Goal: Information Seeking & Learning: Find specific page/section

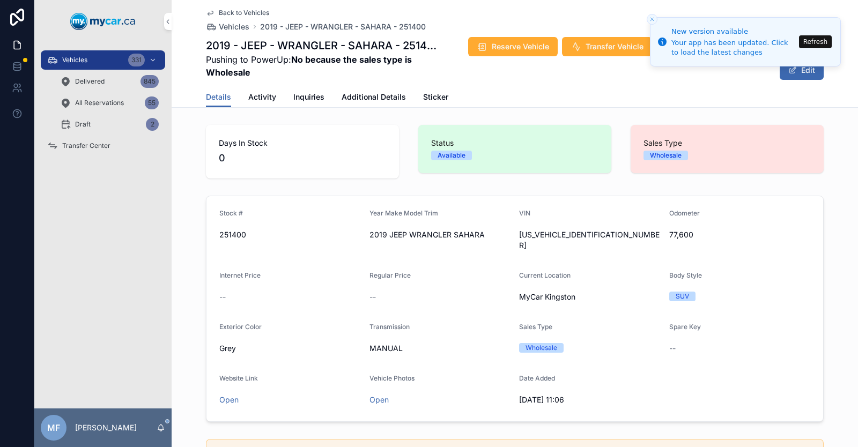
scroll to position [752, 0]
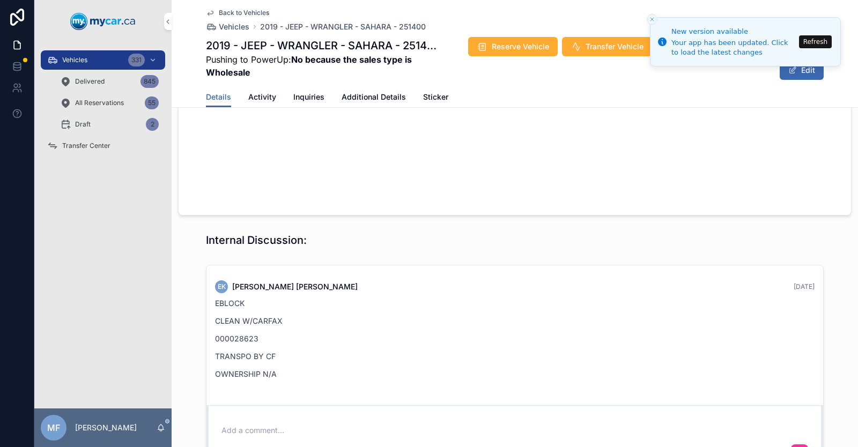
click at [819, 42] on button "Refresh" at bounding box center [815, 41] width 33 height 13
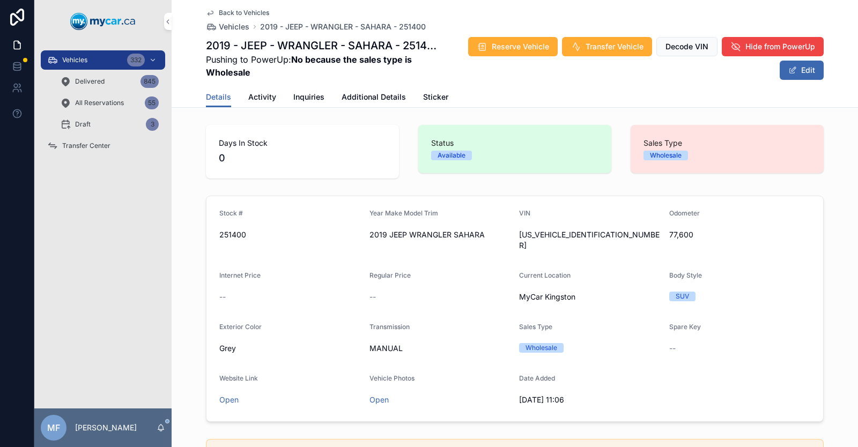
click at [206, 13] on icon "scrollable content" at bounding box center [210, 13] width 9 height 9
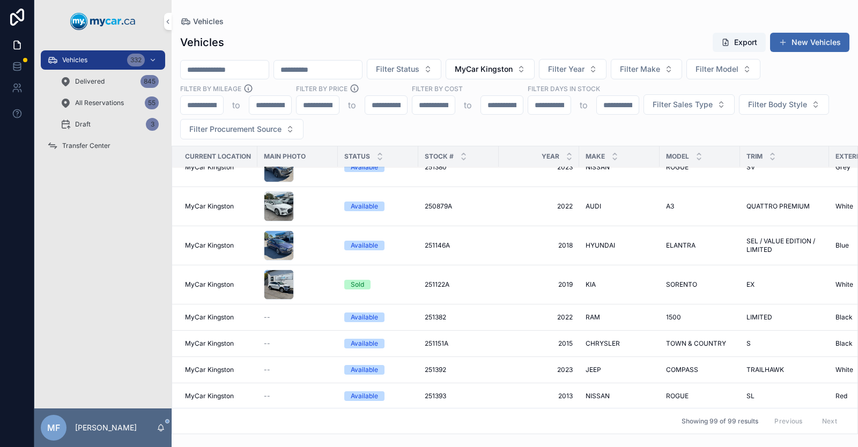
scroll to position [3375, 0]
click at [665, 106] on span "Filter Sales Type" at bounding box center [682, 104] width 60 height 11
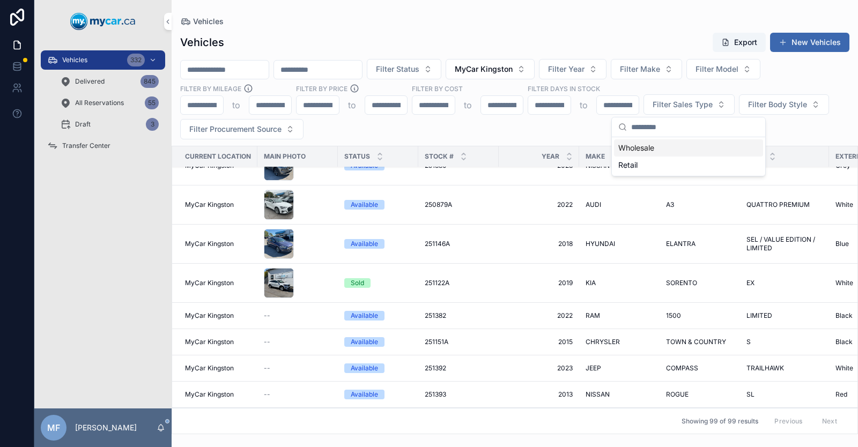
click at [661, 149] on div "Wholesale" at bounding box center [688, 147] width 149 height 17
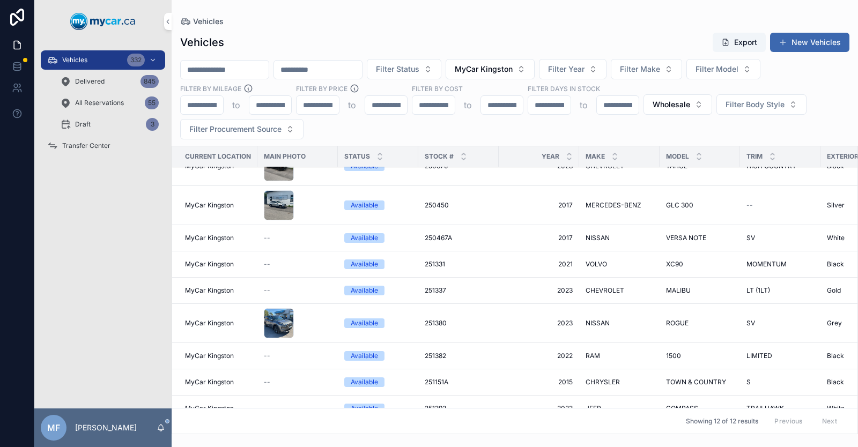
scroll to position [54, 0]
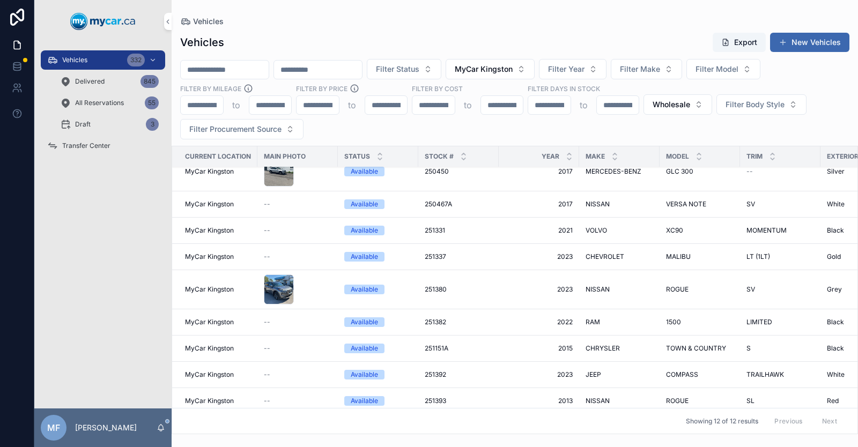
click at [683, 108] on span "Wholesale" at bounding box center [671, 104] width 38 height 11
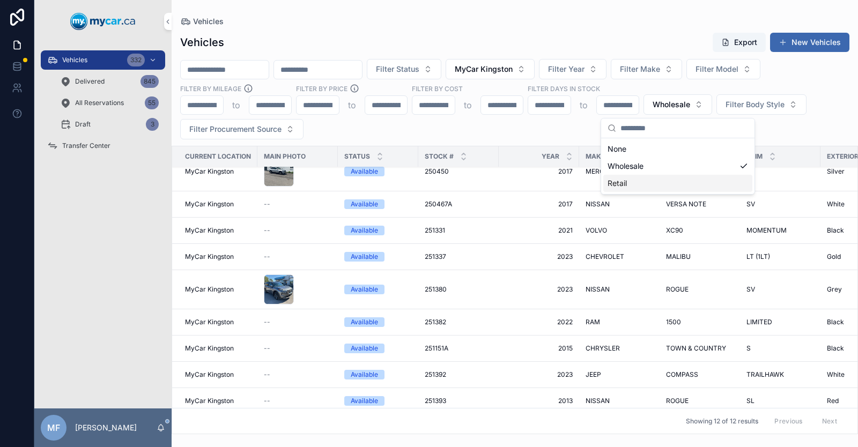
click at [664, 103] on span "Wholesale" at bounding box center [671, 104] width 38 height 11
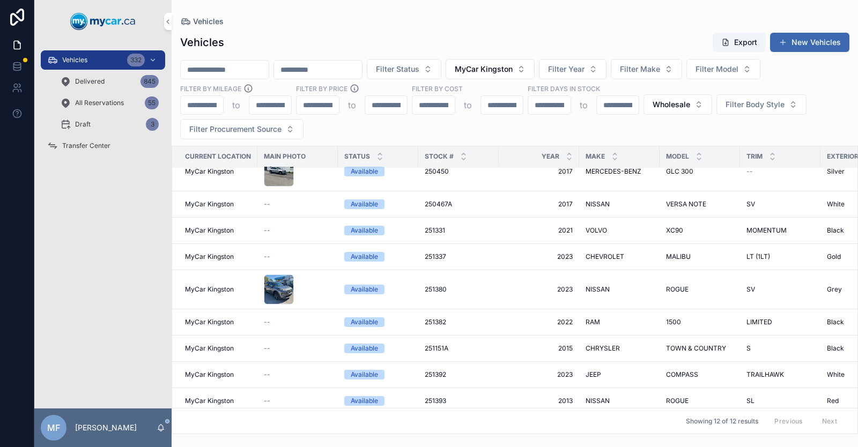
click at [661, 102] on span "Wholesale" at bounding box center [671, 104] width 38 height 11
drag, startPoint x: 661, startPoint y: 102, endPoint x: 651, endPoint y: 90, distance: 16.0
click at [651, 90] on div "Filter Status MyCar Kingston Filter Year Filter Make Filter Model Filter By Mil…" at bounding box center [515, 99] width 686 height 80
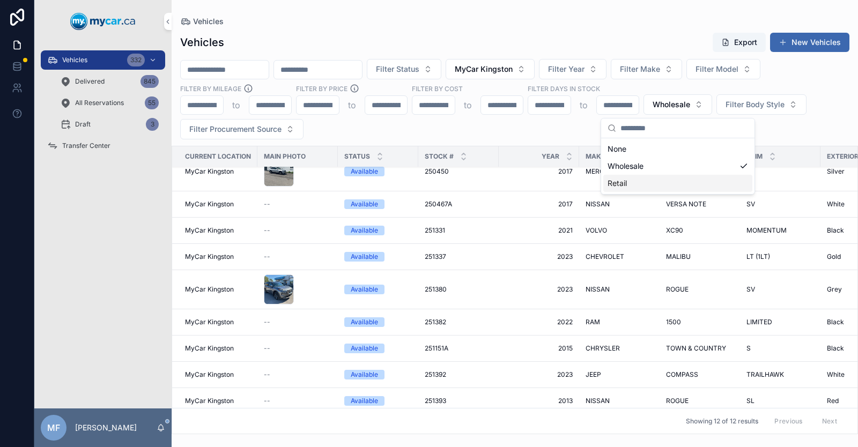
click at [635, 182] on div "Retail" at bounding box center [677, 183] width 149 height 17
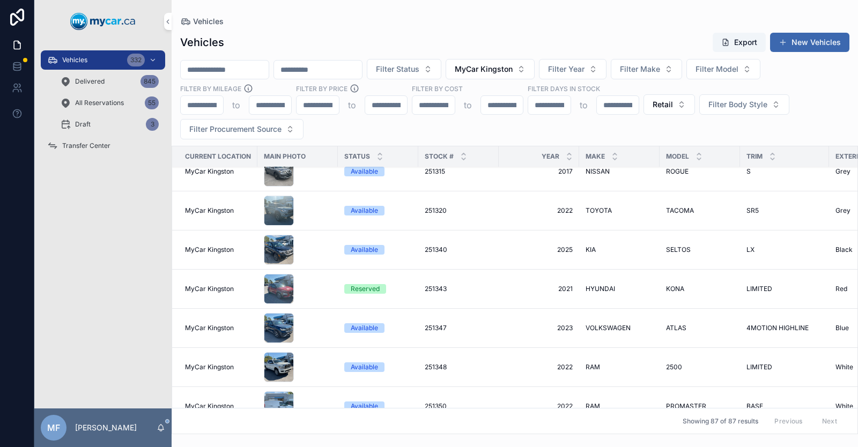
scroll to position [3089, 0]
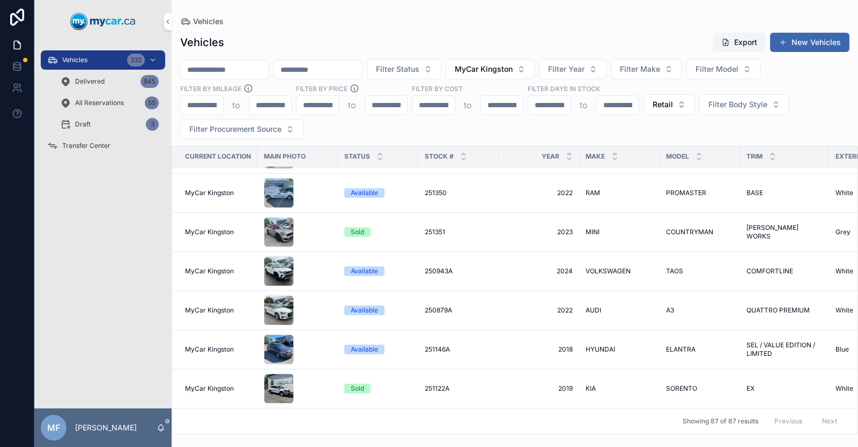
click at [661, 105] on span "Retail" at bounding box center [662, 104] width 20 height 11
click at [636, 167] on div "Wholesale" at bounding box center [668, 165] width 149 height 17
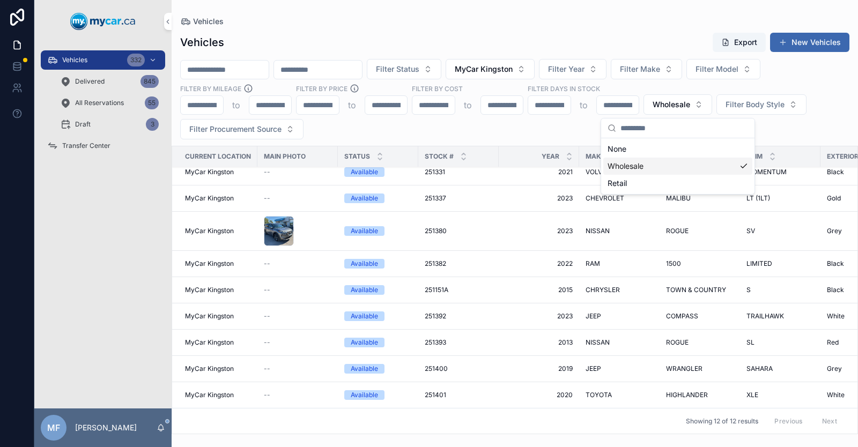
scroll to position [54, 0]
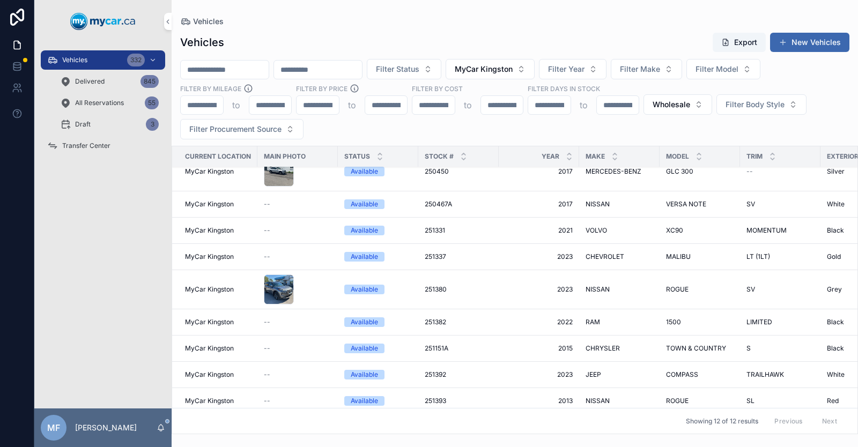
click at [693, 100] on button "Wholesale" at bounding box center [677, 104] width 69 height 20
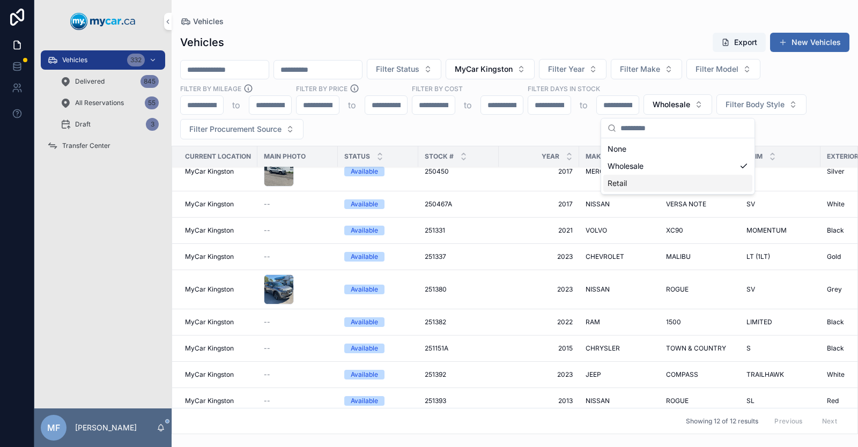
click at [648, 189] on div "Retail" at bounding box center [677, 183] width 149 height 17
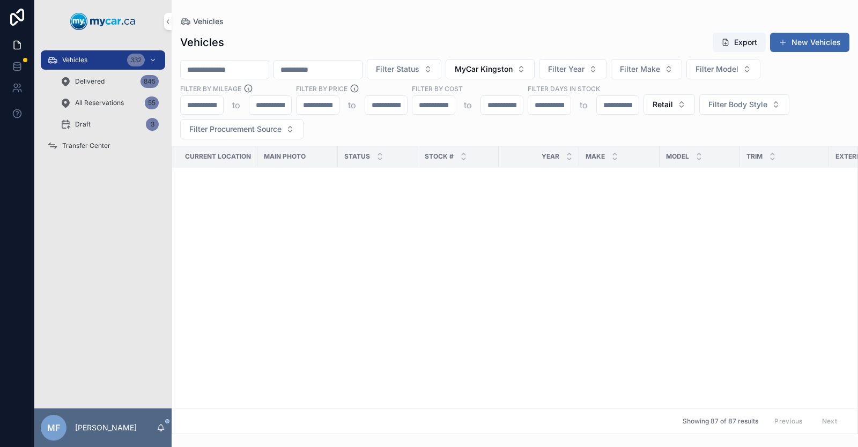
scroll to position [3089, 0]
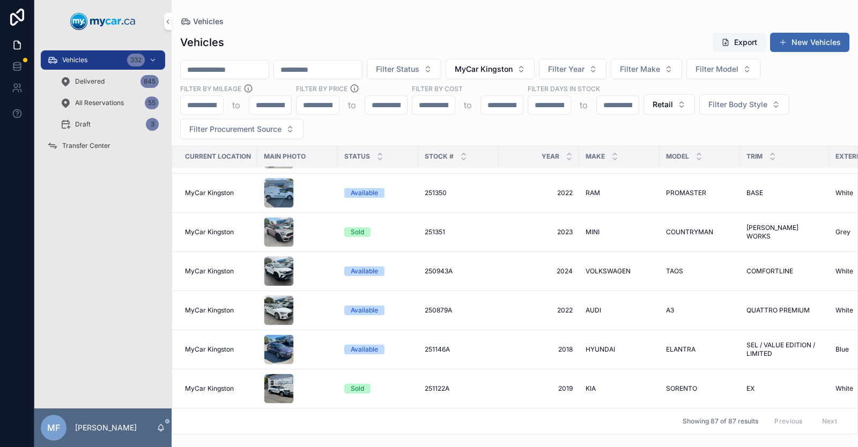
click at [248, 71] on input "scrollable content" at bounding box center [225, 69] width 88 height 15
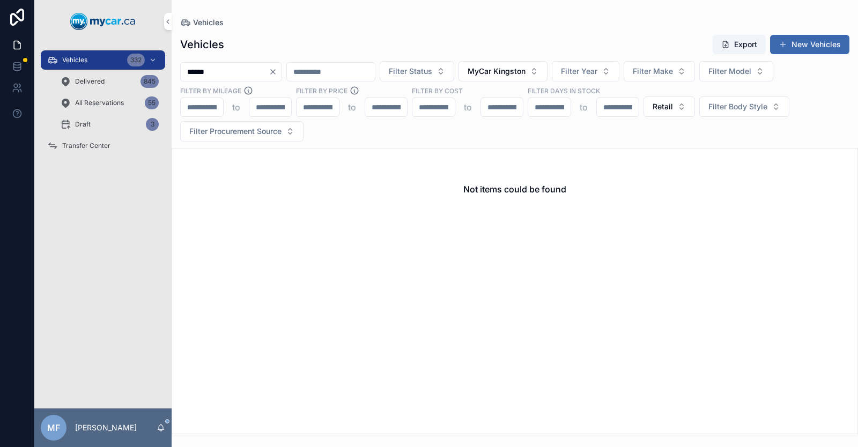
type input "******"
click at [277, 71] on icon "Clear" at bounding box center [273, 72] width 9 height 9
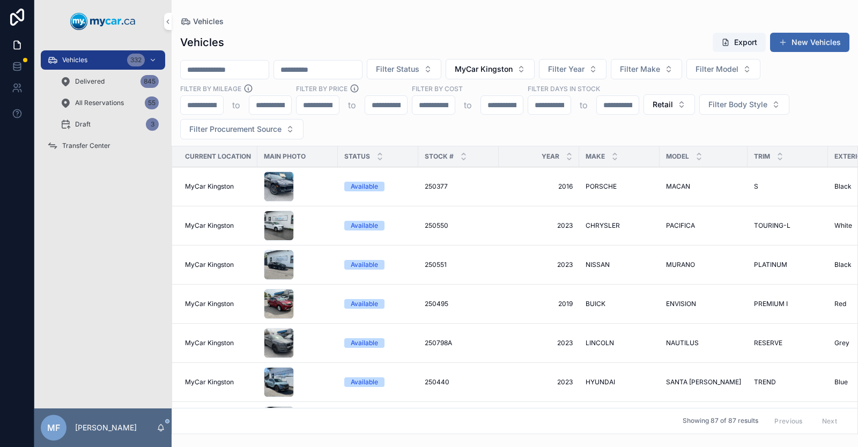
click at [245, 72] on input "scrollable content" at bounding box center [225, 69] width 88 height 15
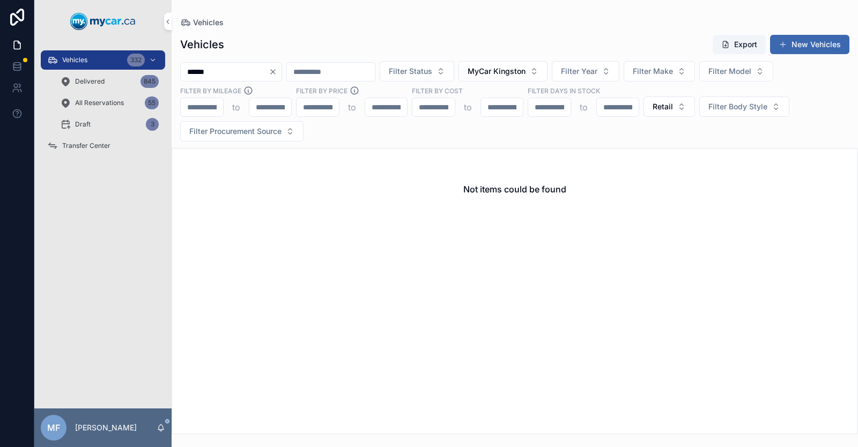
type input "******"
click at [277, 74] on icon "Clear" at bounding box center [273, 72] width 9 height 9
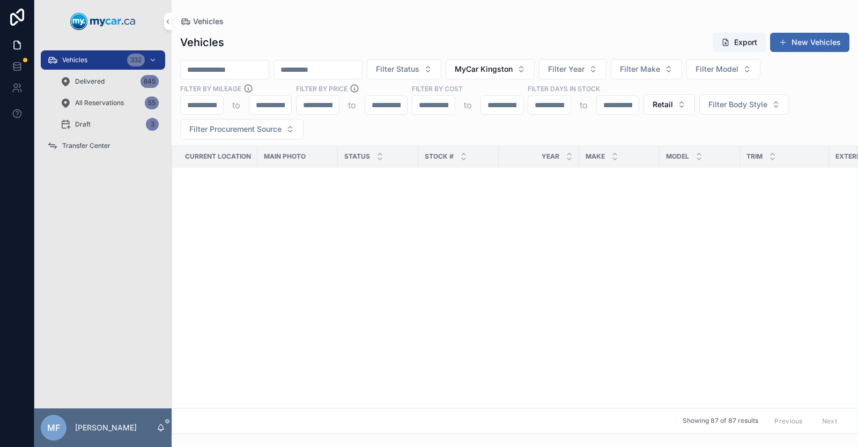
scroll to position [1715, 0]
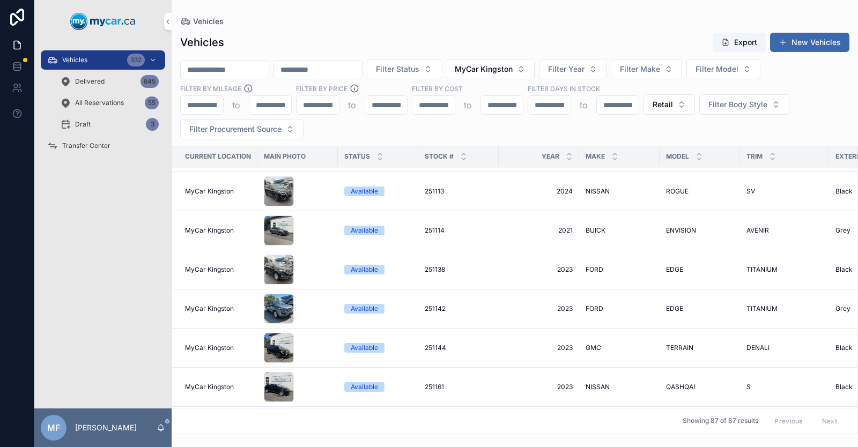
click at [661, 106] on span "Retail" at bounding box center [662, 104] width 20 height 11
click at [658, 163] on div "Wholesale" at bounding box center [668, 165] width 149 height 17
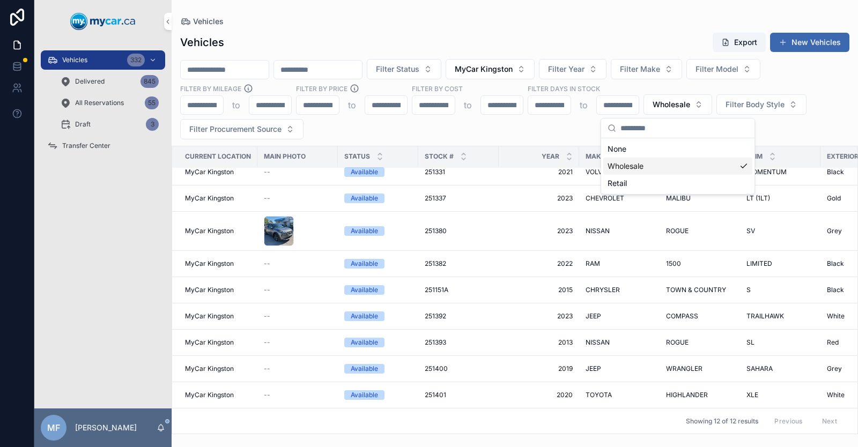
scroll to position [54, 0]
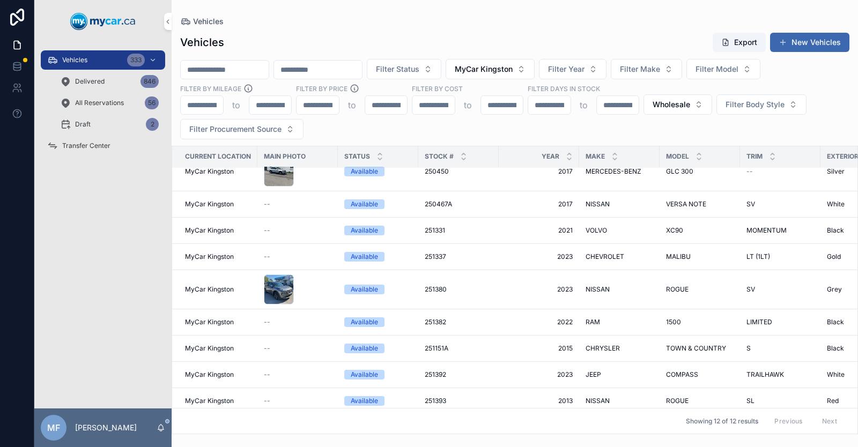
click at [668, 106] on span "Wholesale" at bounding box center [671, 104] width 38 height 11
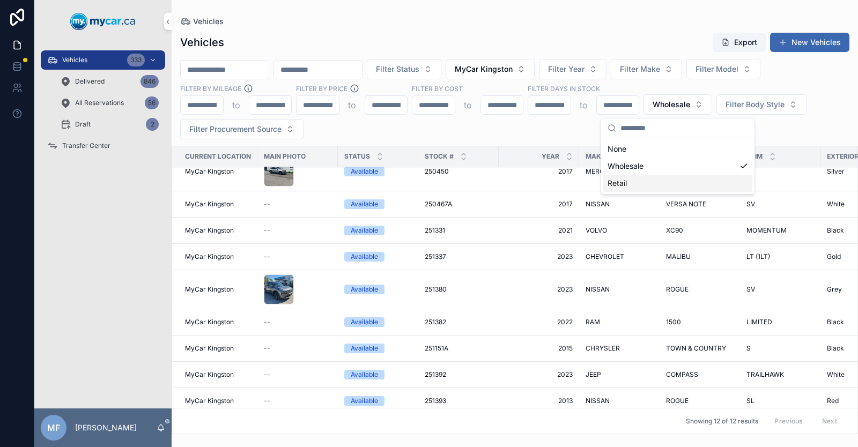
click at [633, 181] on div "Retail" at bounding box center [677, 183] width 149 height 17
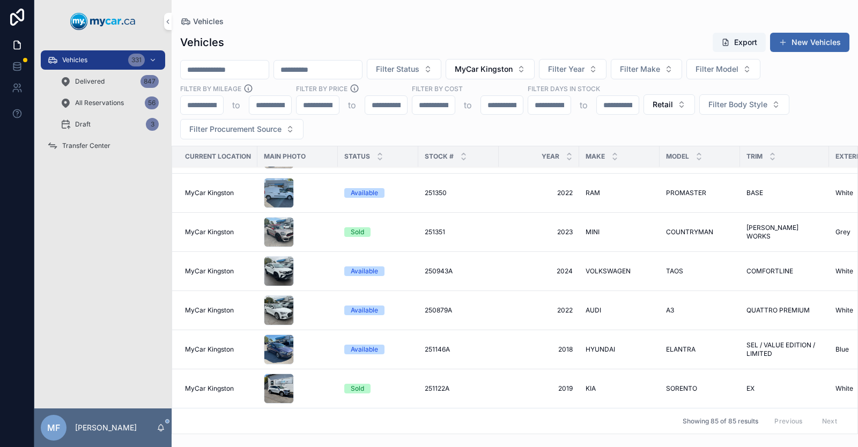
scroll to position [3011, 0]
